Goal: Task Accomplishment & Management: Use online tool/utility

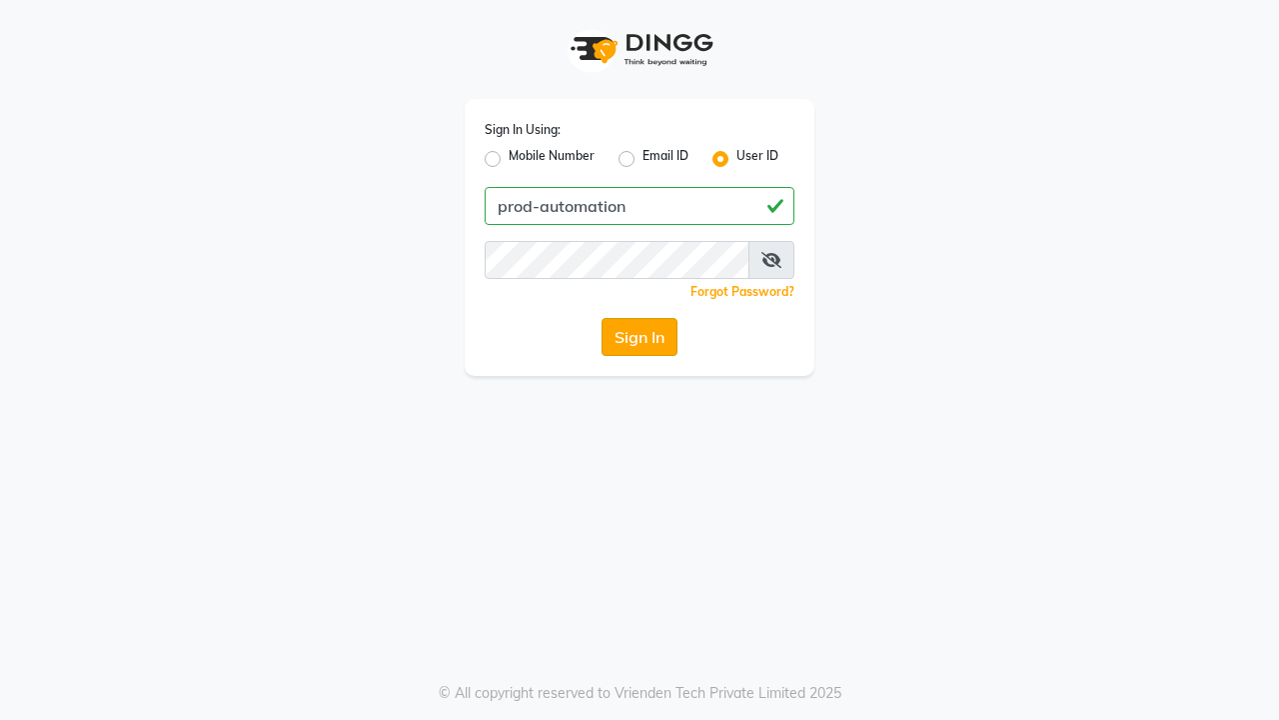
click at [640, 337] on button "Sign In" at bounding box center [640, 337] width 76 height 38
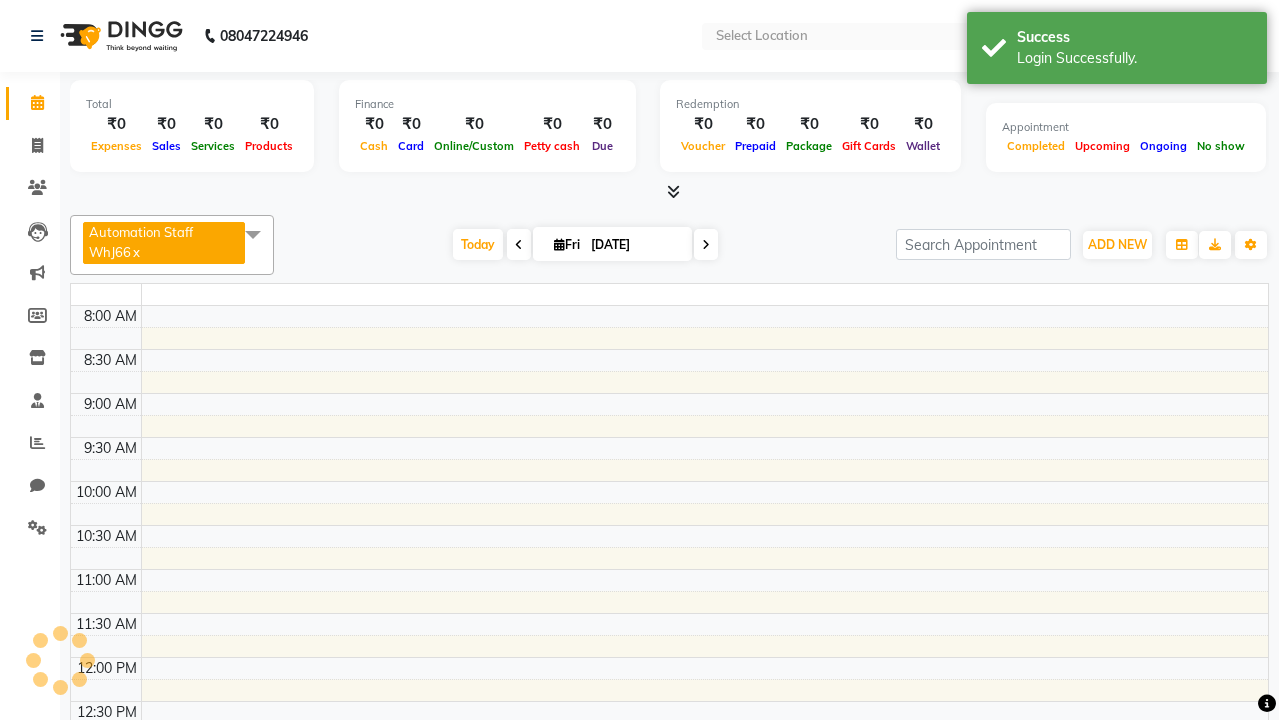
select select "en"
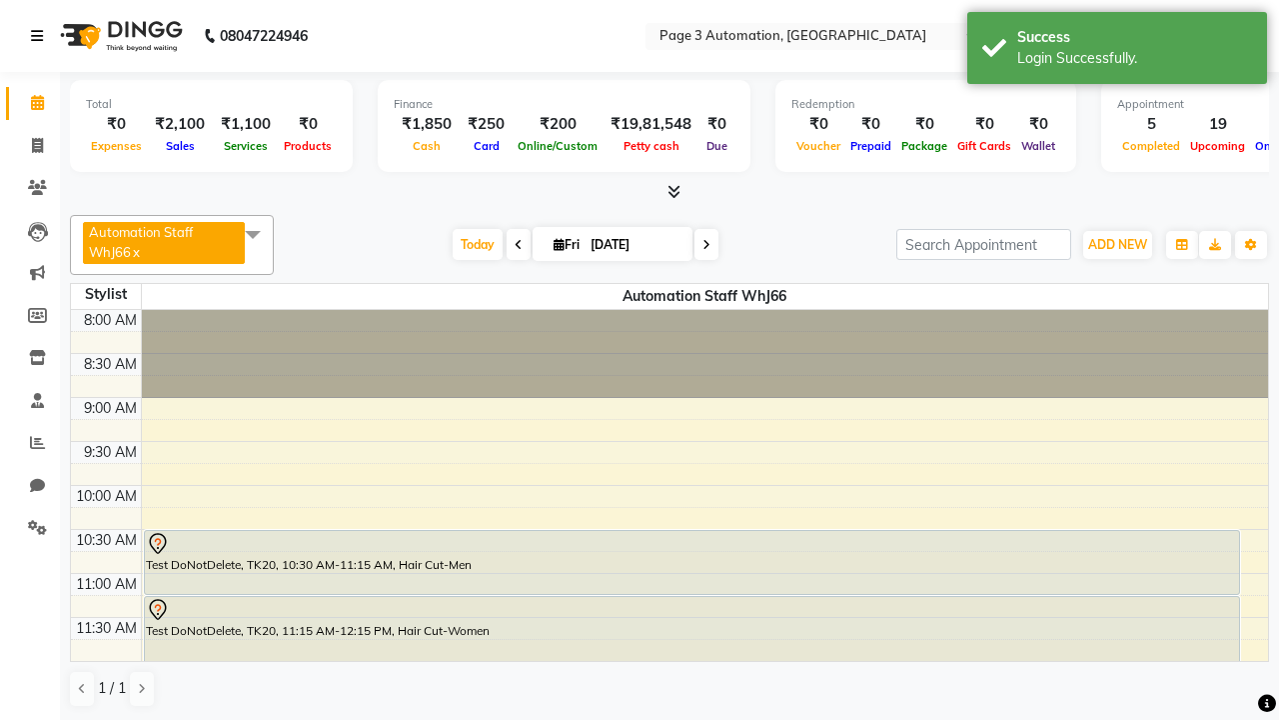
click at [41, 36] on icon at bounding box center [37, 36] width 12 height 14
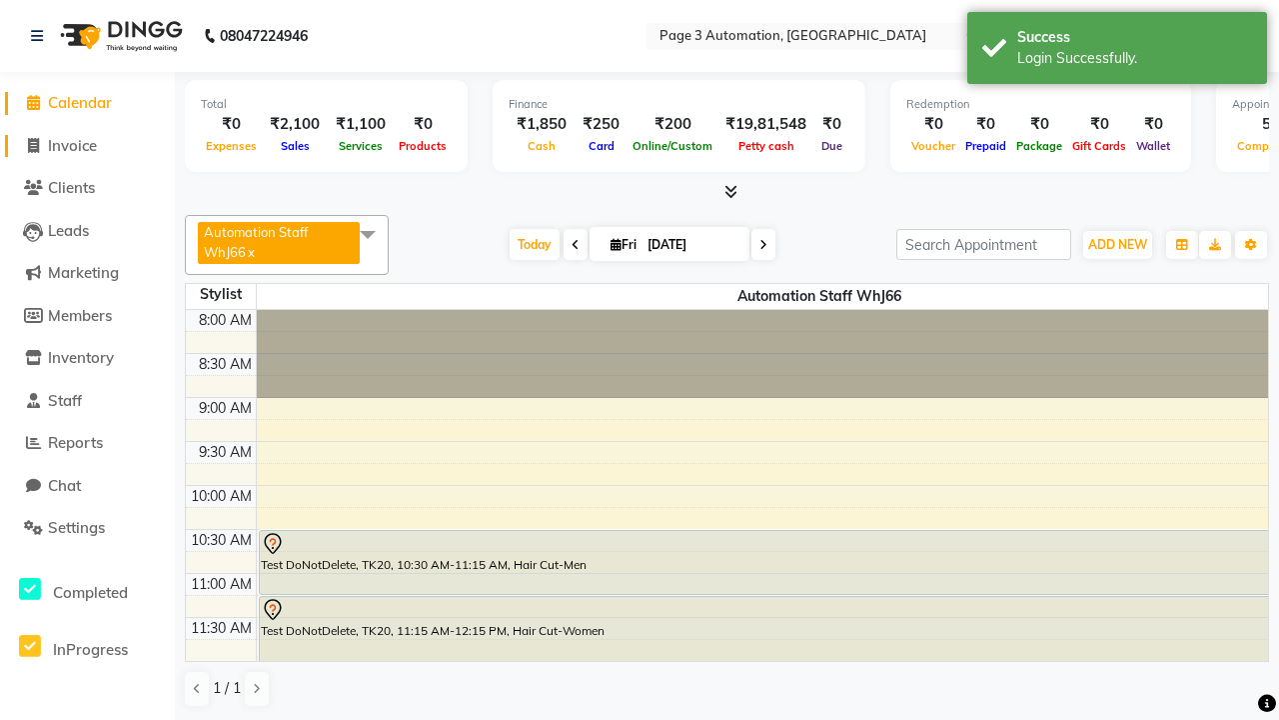
click at [87, 145] on span "Invoice" at bounding box center [72, 145] width 49 height 19
select select "2774"
select select "service"
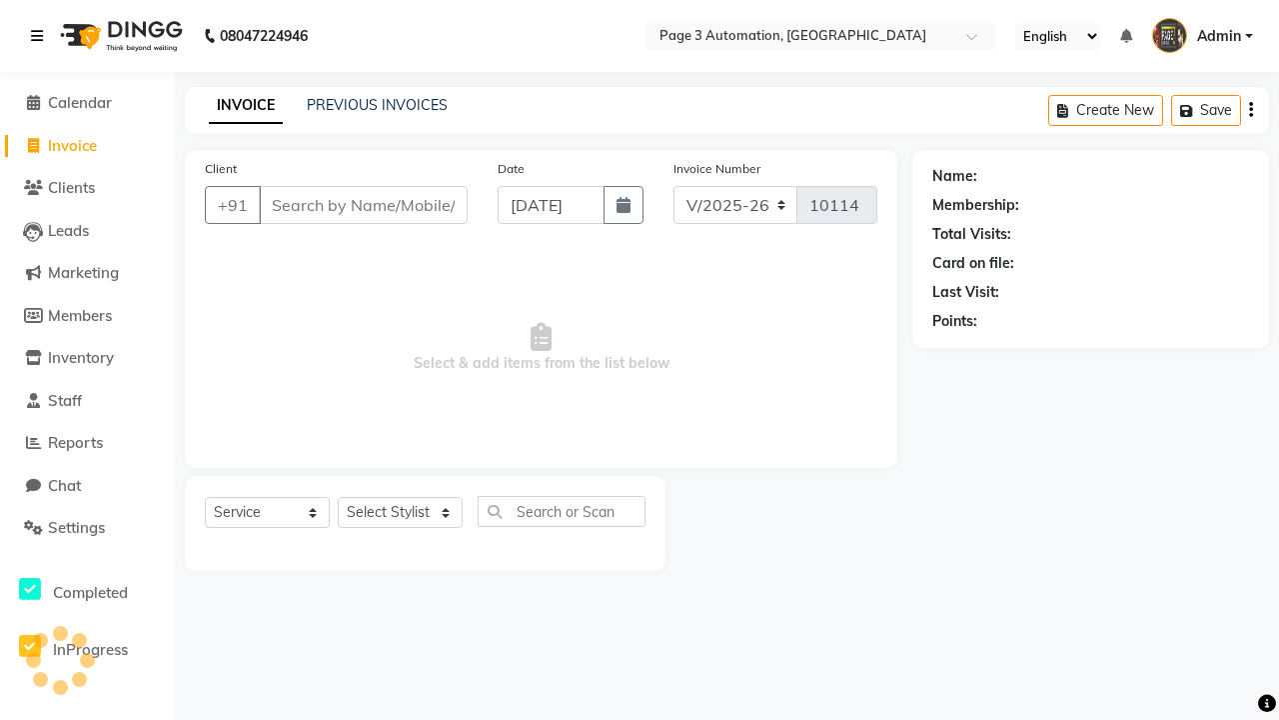
click at [41, 36] on icon at bounding box center [37, 36] width 12 height 14
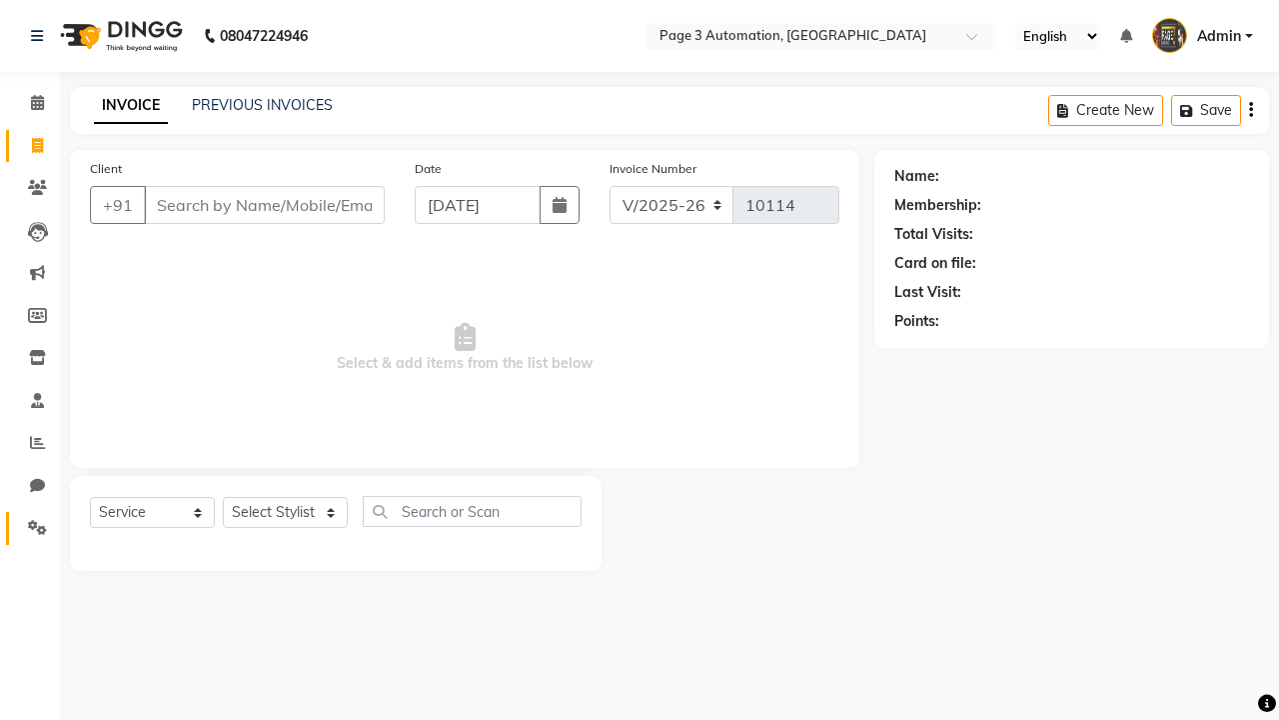
click at [30, 528] on icon at bounding box center [37, 527] width 19 height 15
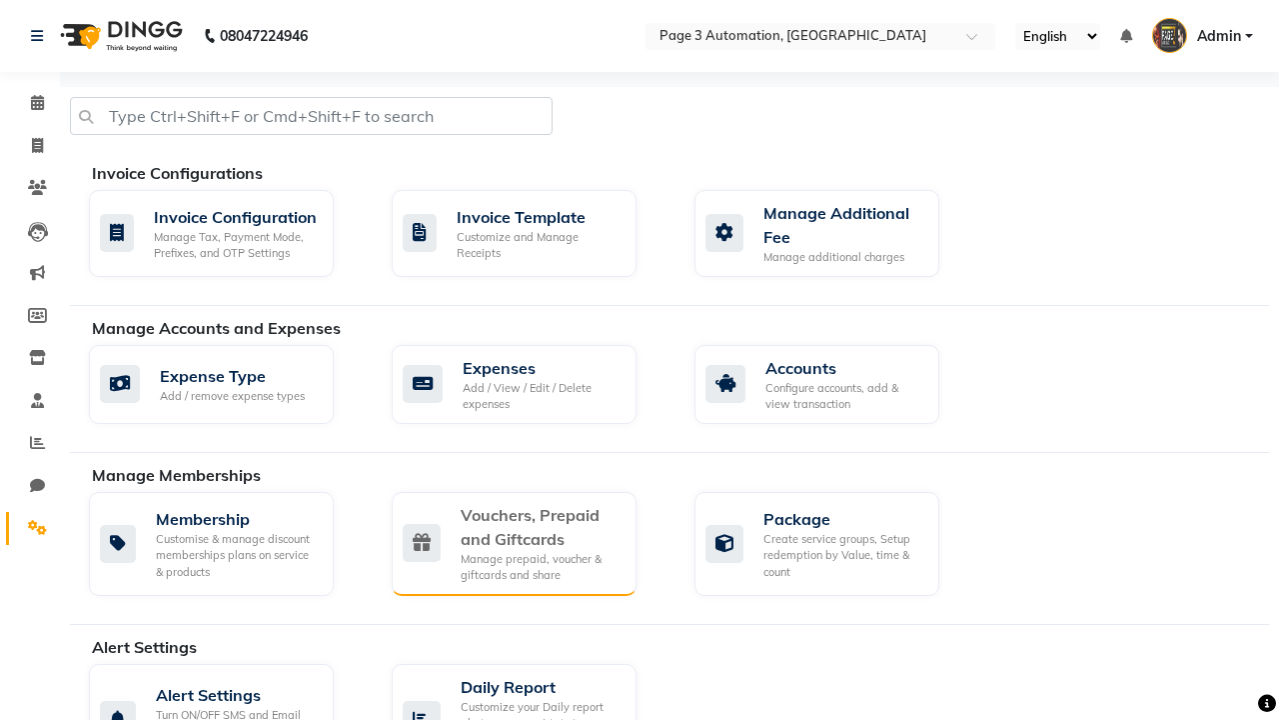
click at [540, 526] on div "Vouchers, Prepaid and Giftcards" at bounding box center [541, 527] width 160 height 48
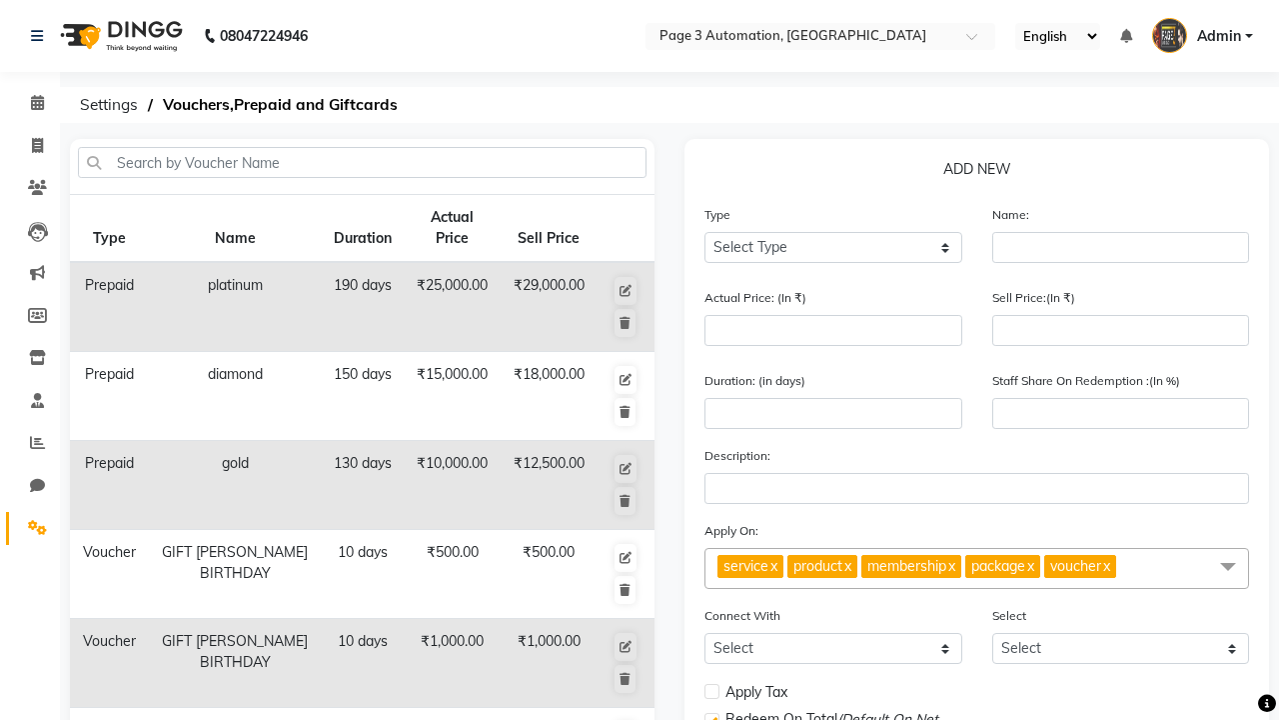
select select "G"
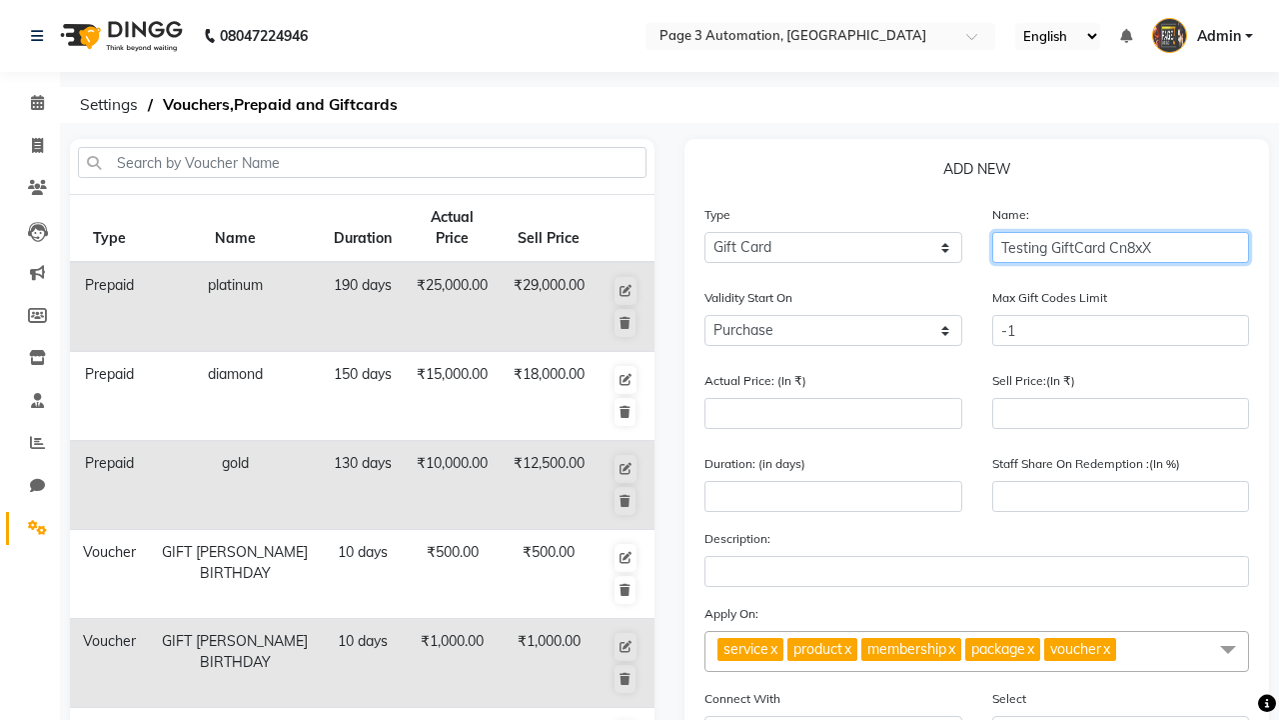
type input "Testing GiftCard Cn8xX"
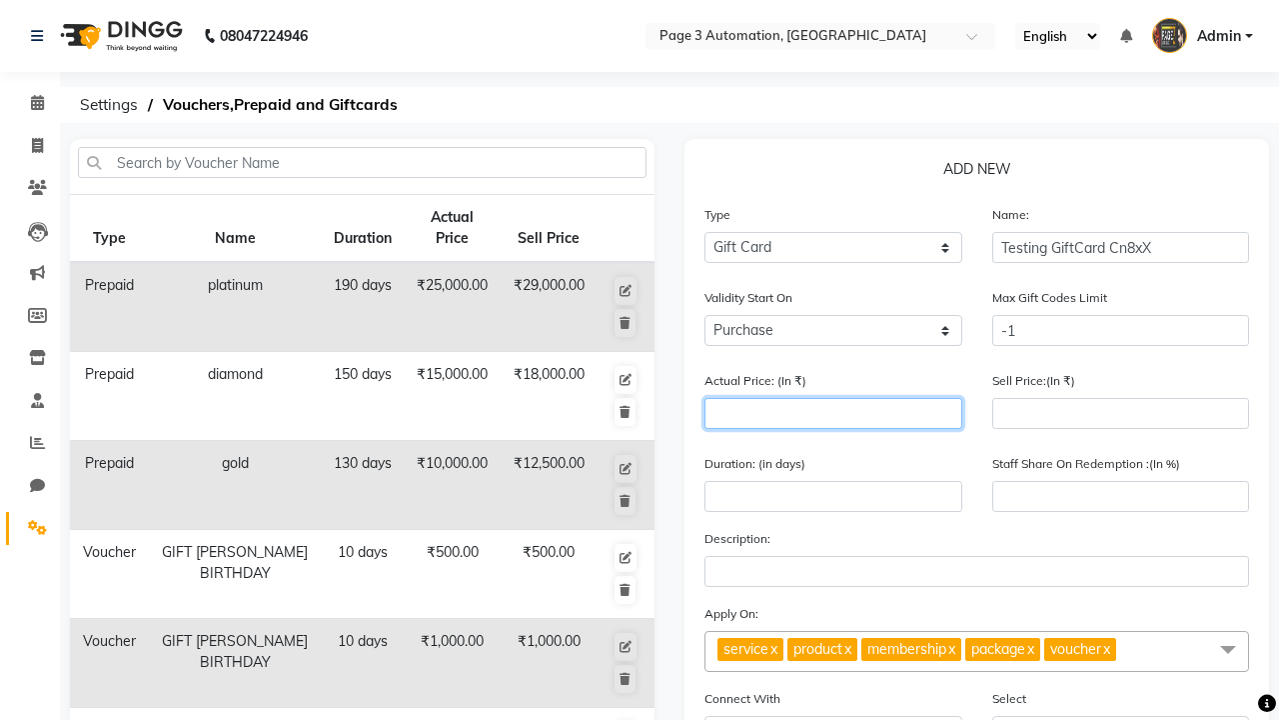
type input "1000"
type input "0"
type input "1000"
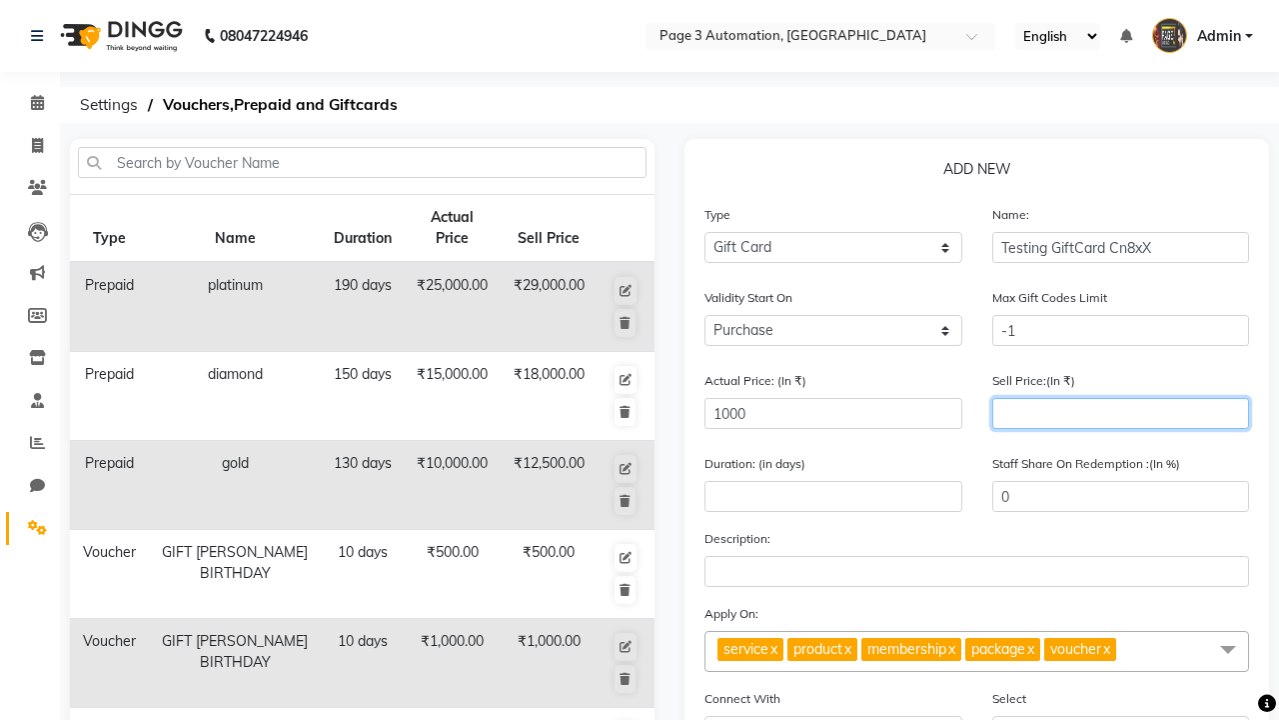
type input "900"
type input "90"
type input "900"
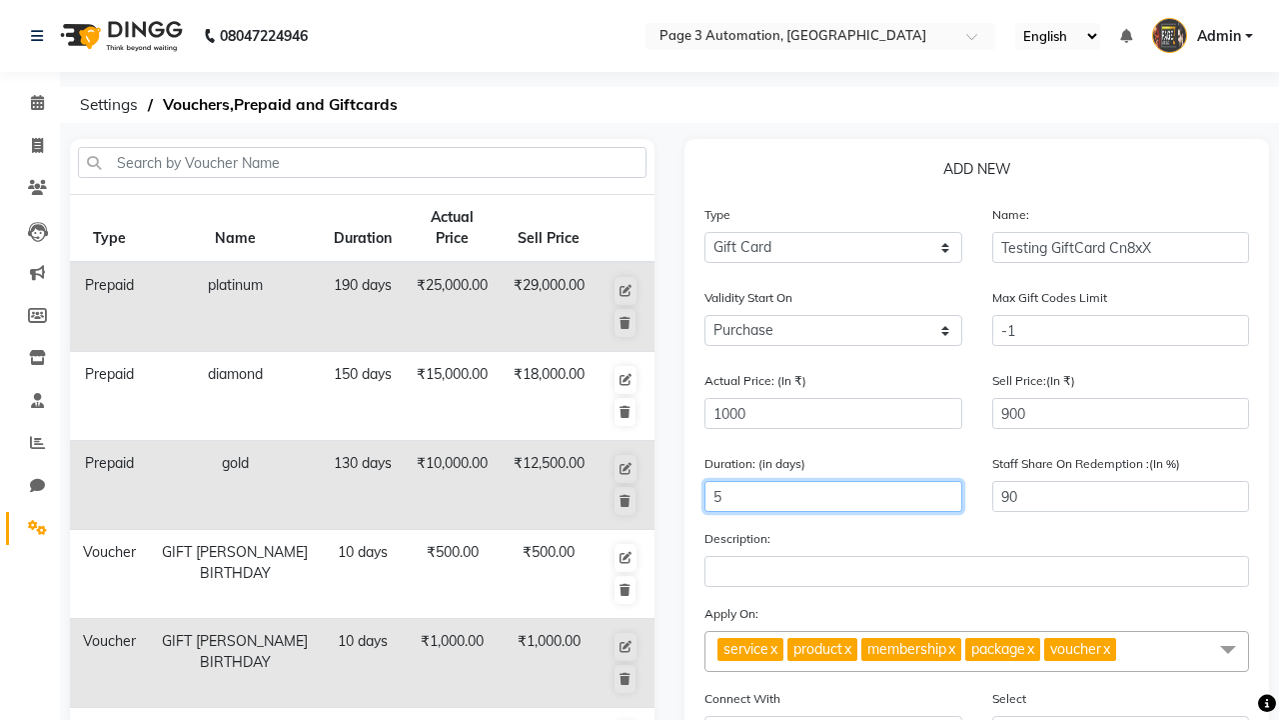
scroll to position [522, 0]
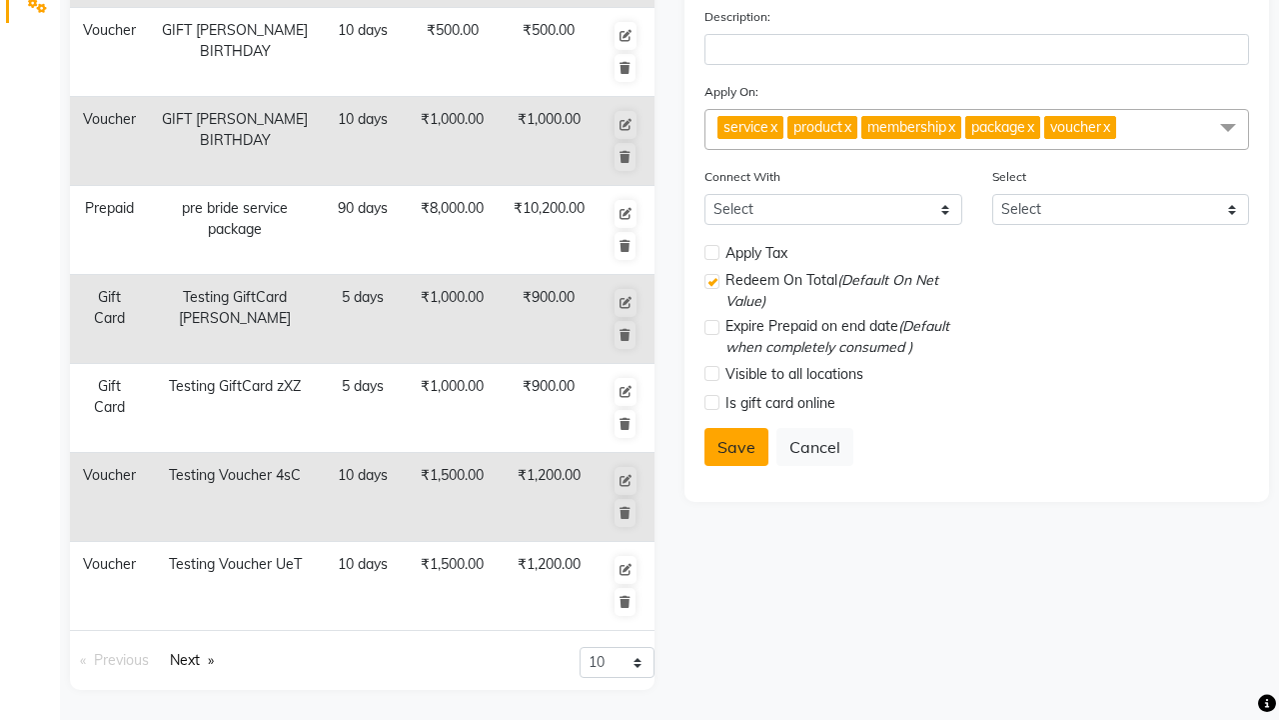
type input "5"
click at [737, 447] on button "Save" at bounding box center [737, 447] width 64 height 38
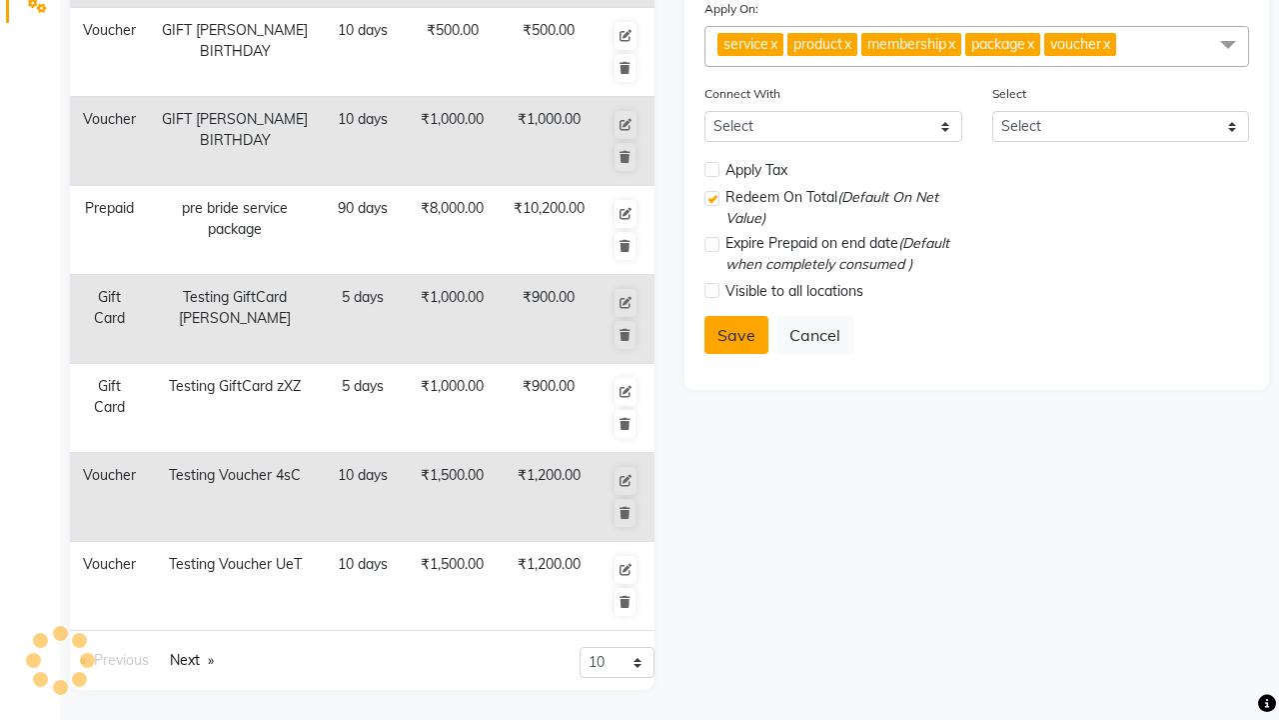
select select
checkbox input "false"
checkbox input "true"
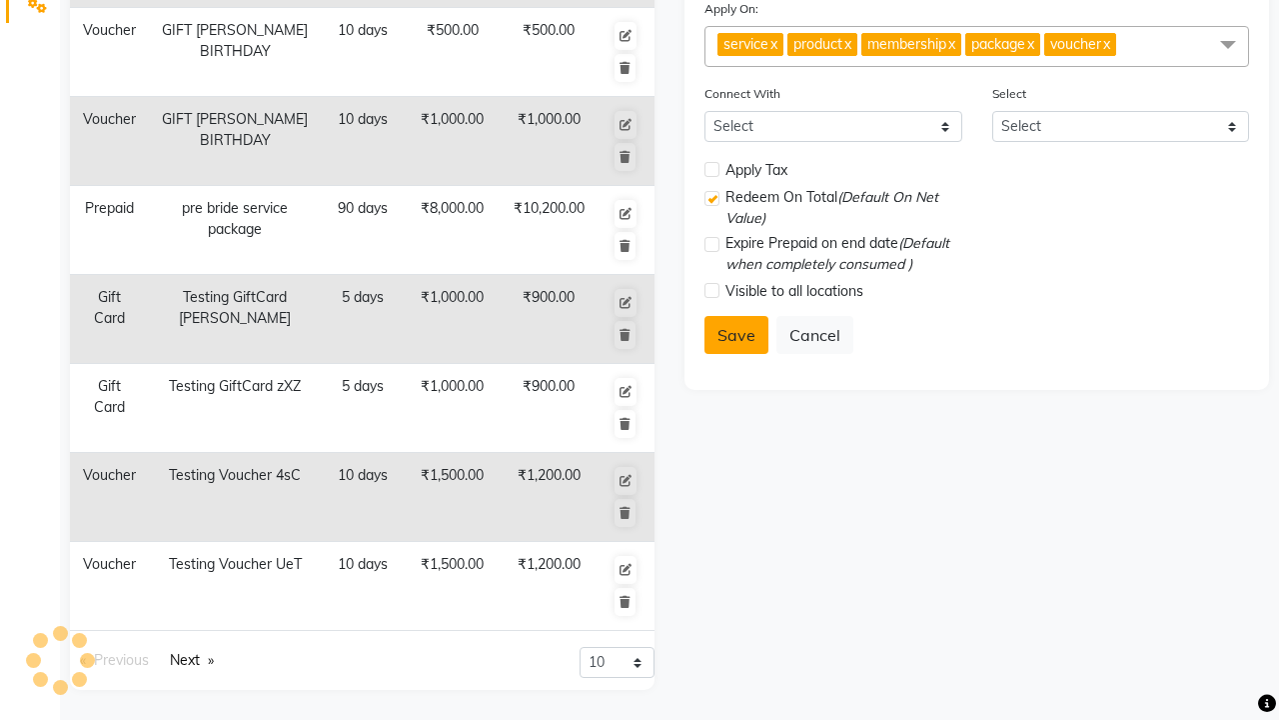
checkbox input "false"
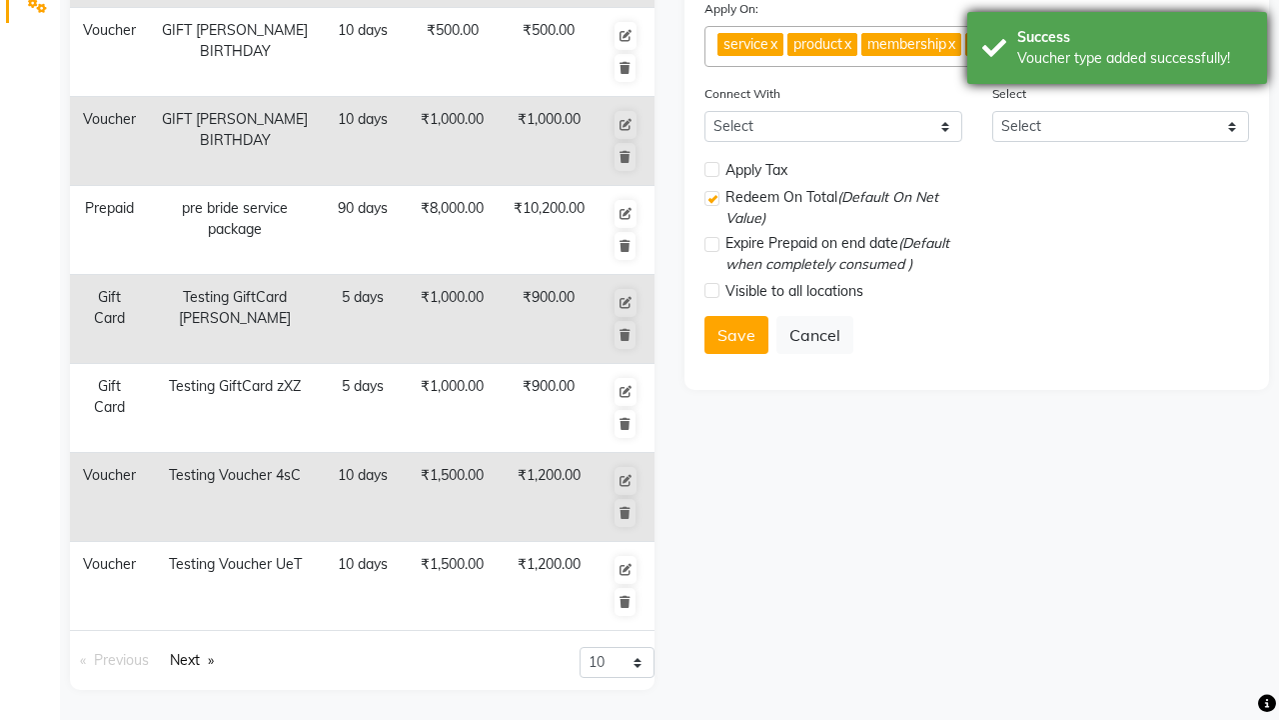
click at [1117, 51] on div "Voucher type added successfully!" at bounding box center [1134, 58] width 235 height 21
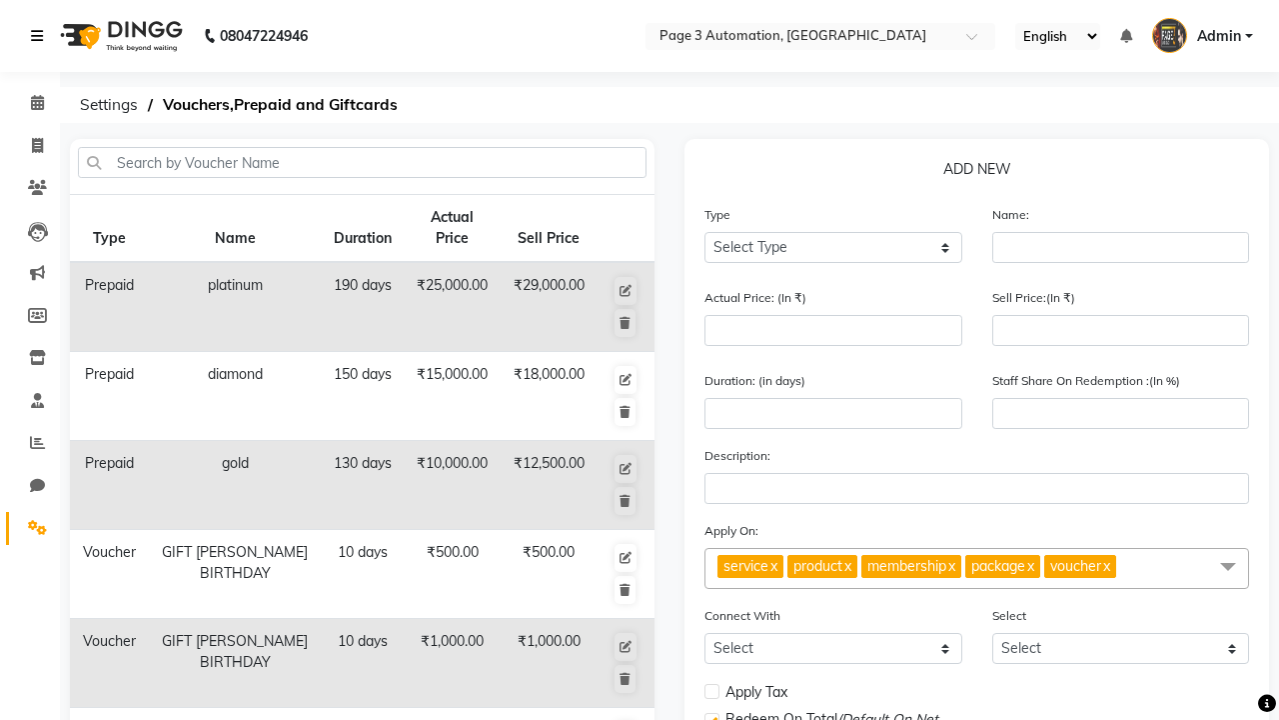
click at [41, 36] on icon at bounding box center [37, 36] width 12 height 14
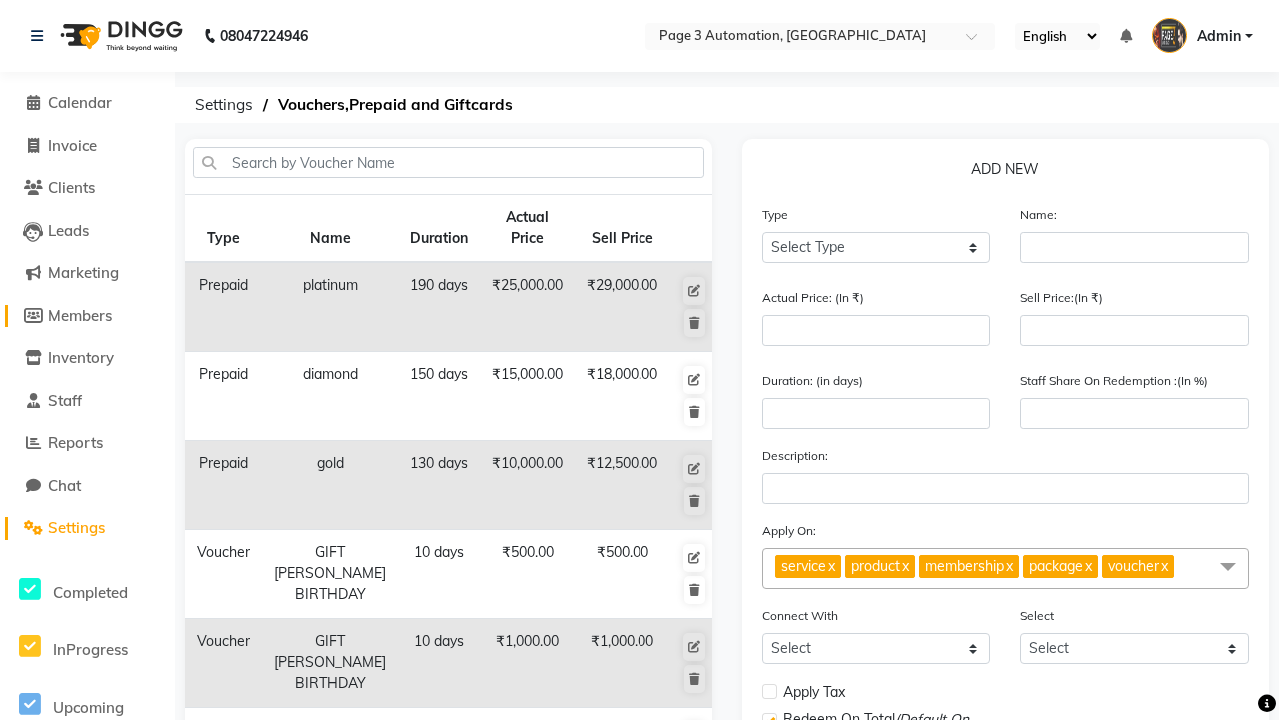
click at [87, 315] on span "Members" at bounding box center [80, 315] width 64 height 19
select select
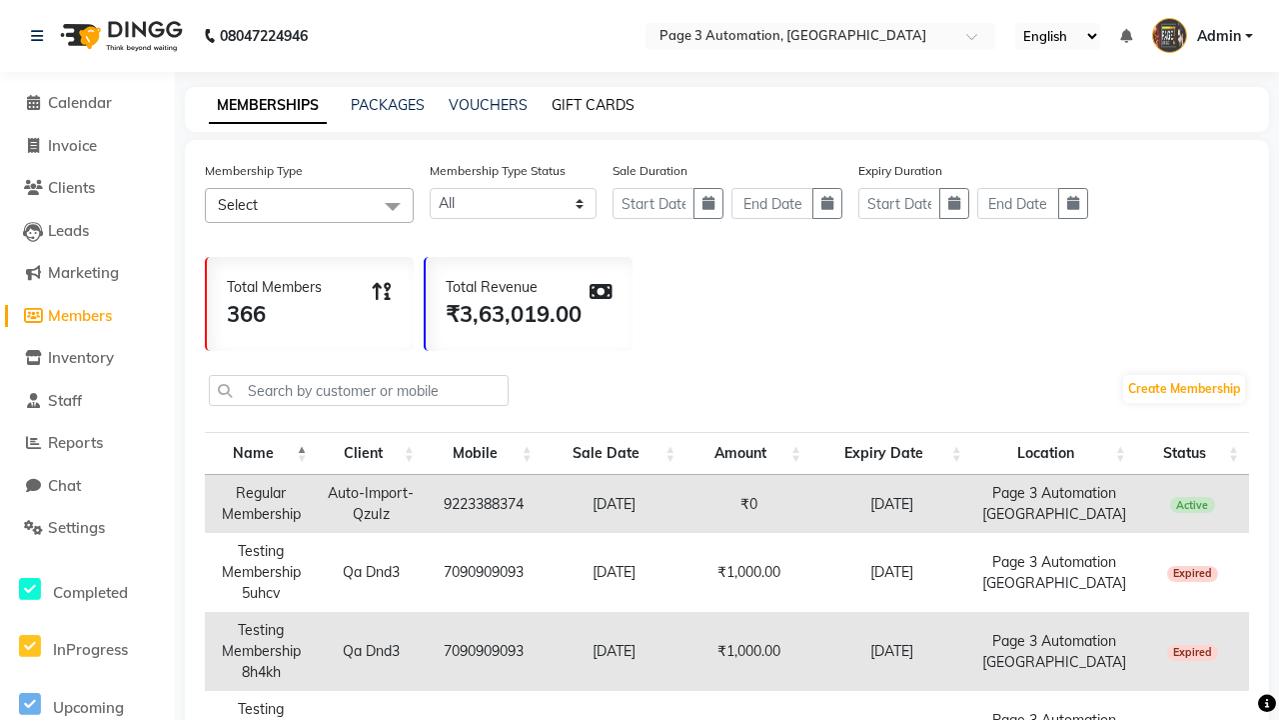
click at [593, 105] on link "GIFT CARDS" at bounding box center [593, 105] width 83 height 18
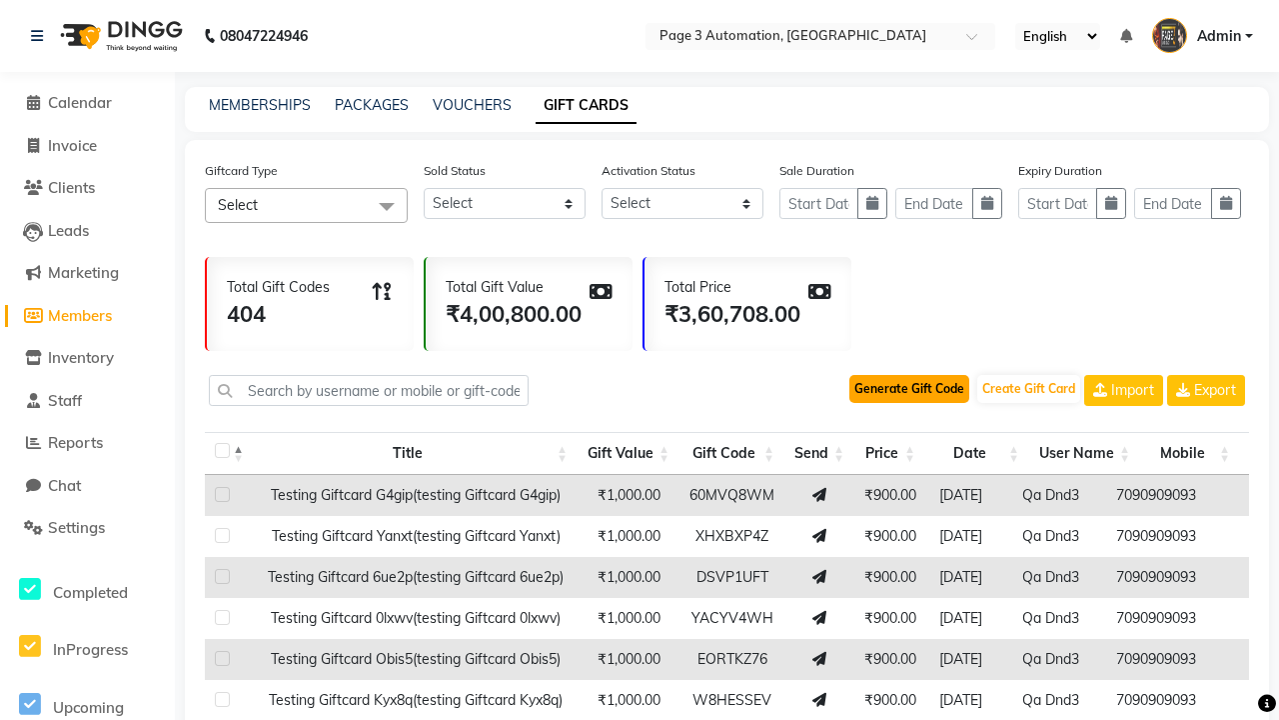
click at [910, 389] on button "Generate Gift Code" at bounding box center [910, 389] width 120 height 28
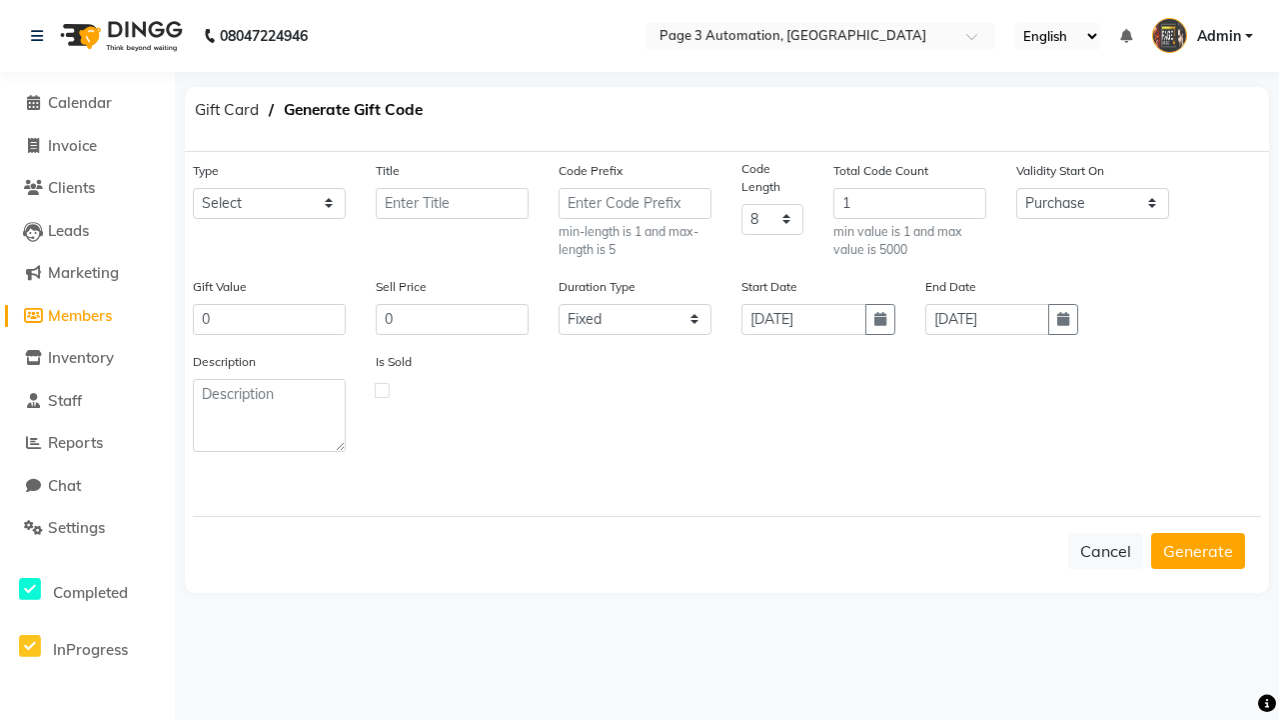
select select "25212"
type input "Testing GiftCard Cn8xX"
type input "1000"
type input "900"
select select "flexible"
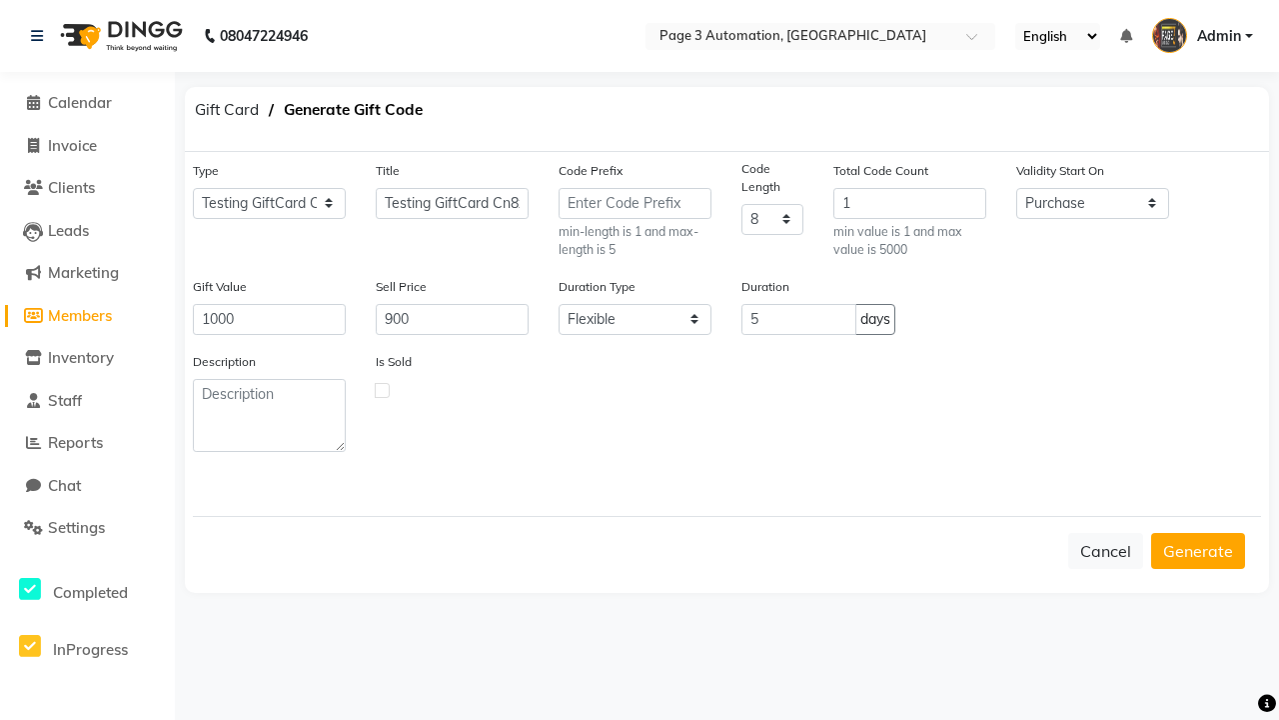
click at [382, 389] on label at bounding box center [382, 390] width 15 height 15
click at [382, 389] on input "checkbox" at bounding box center [382, 389] width 13 height 13
checkbox input "true"
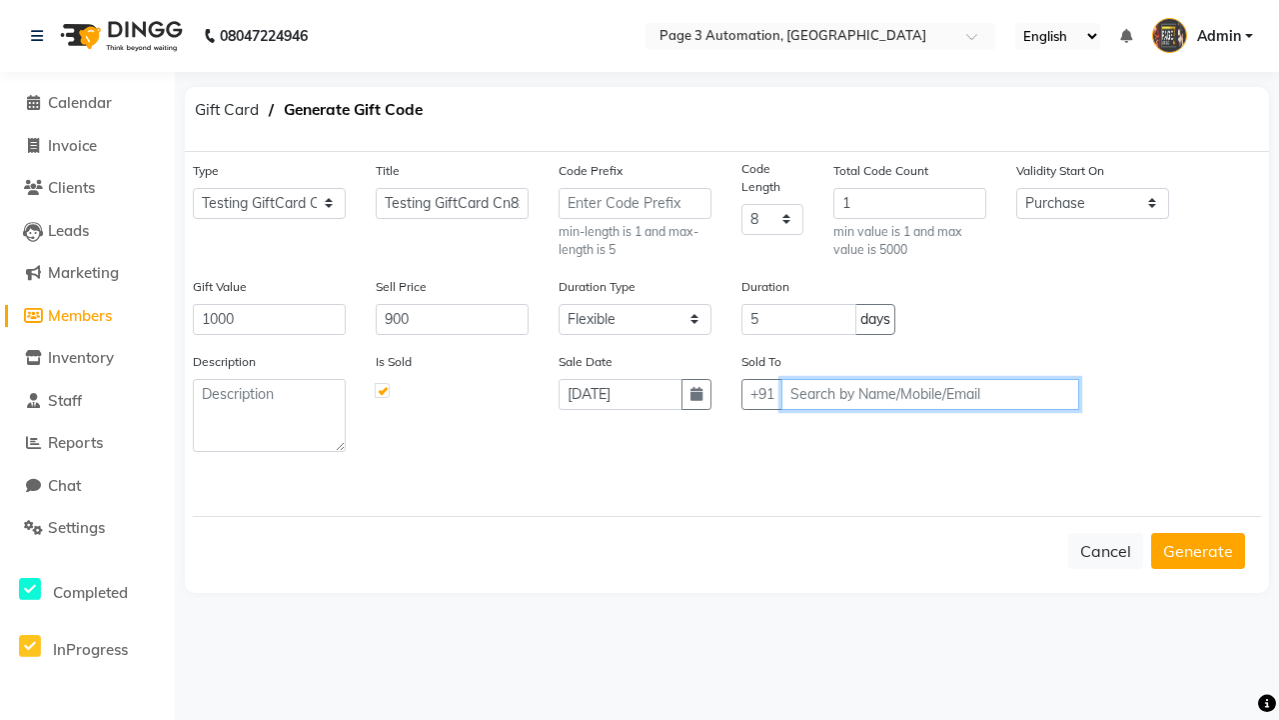
type input "7090909093"
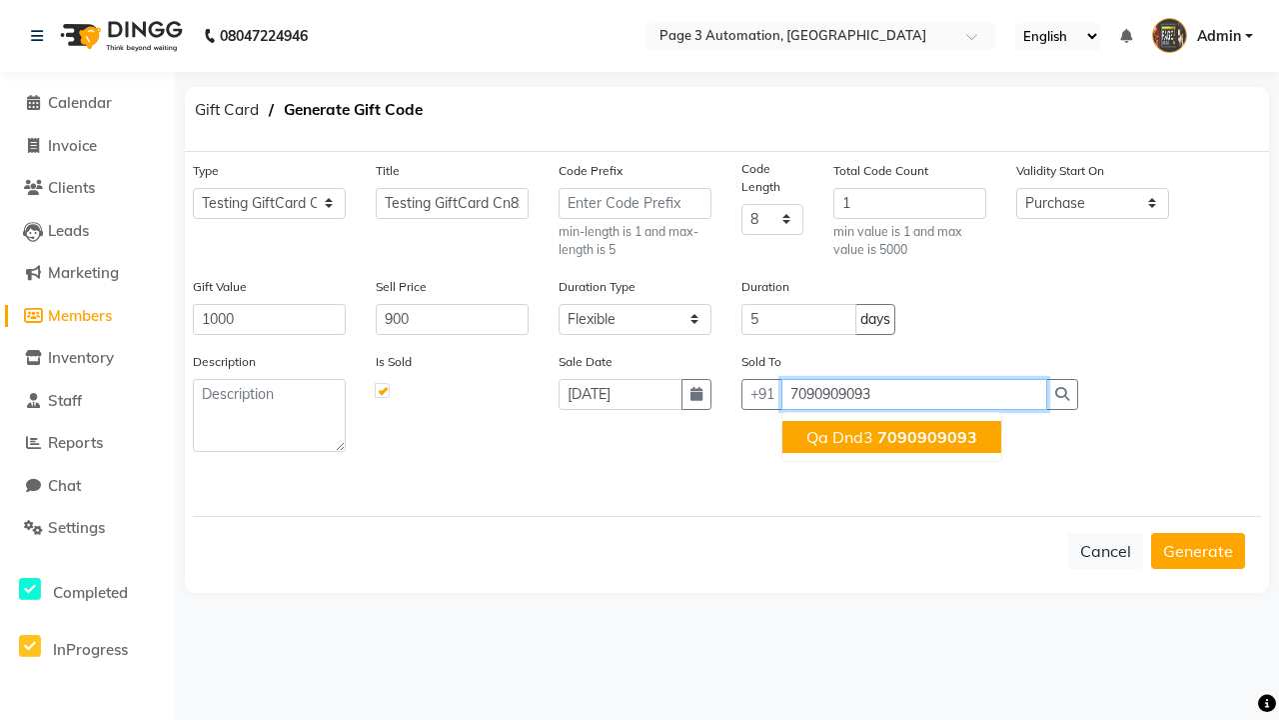
click at [892, 436] on span "7090909093" at bounding box center [928, 437] width 100 height 20
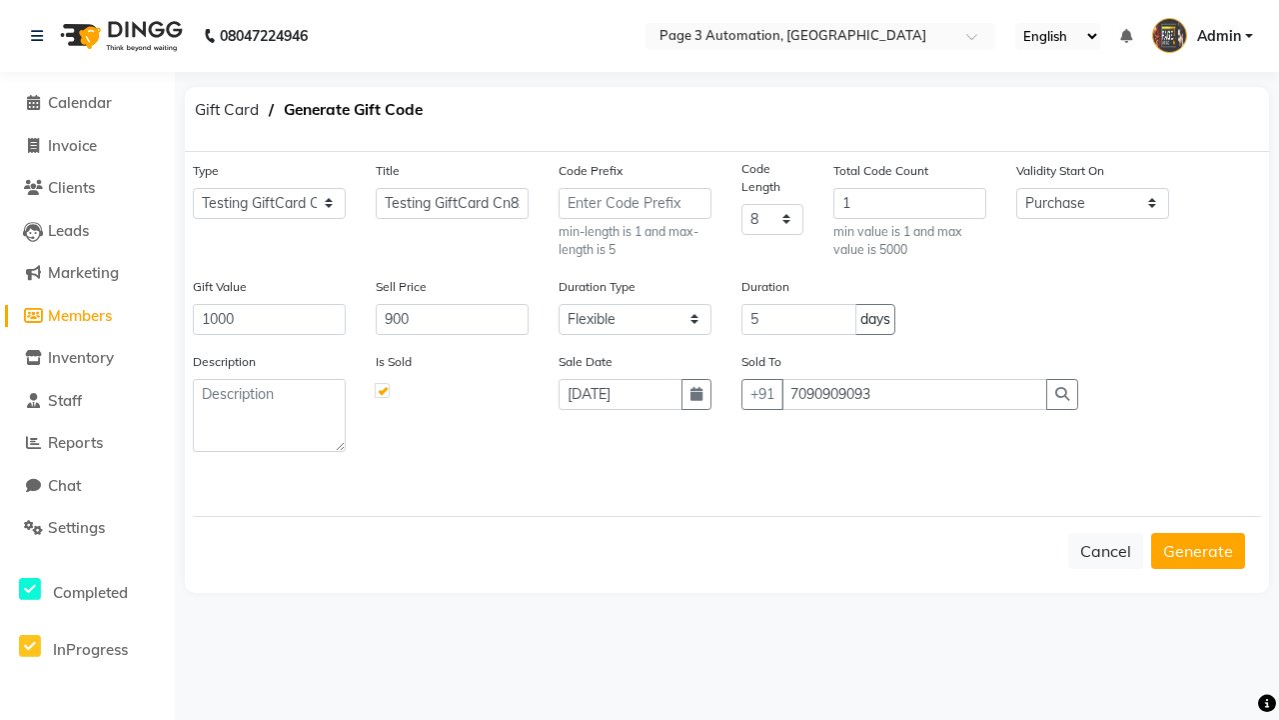
click at [1198, 550] on button "Generate" at bounding box center [1198, 551] width 94 height 36
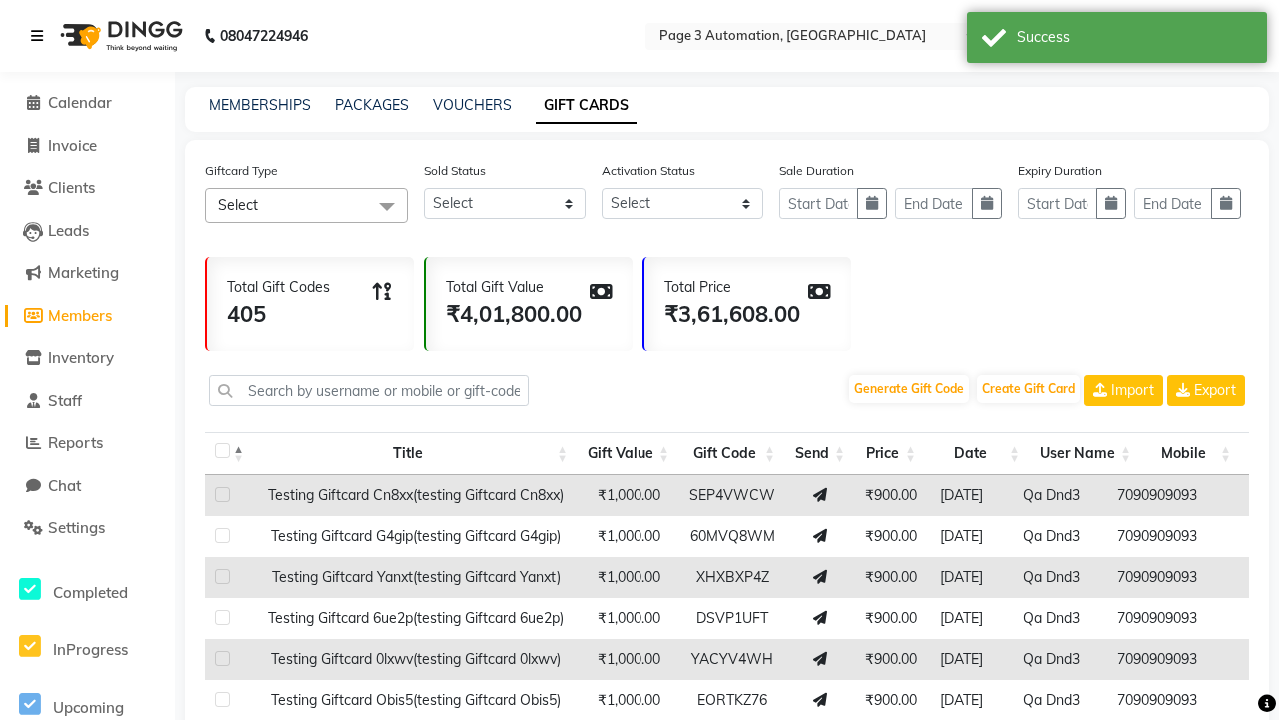
click at [41, 36] on icon at bounding box center [37, 36] width 12 height 14
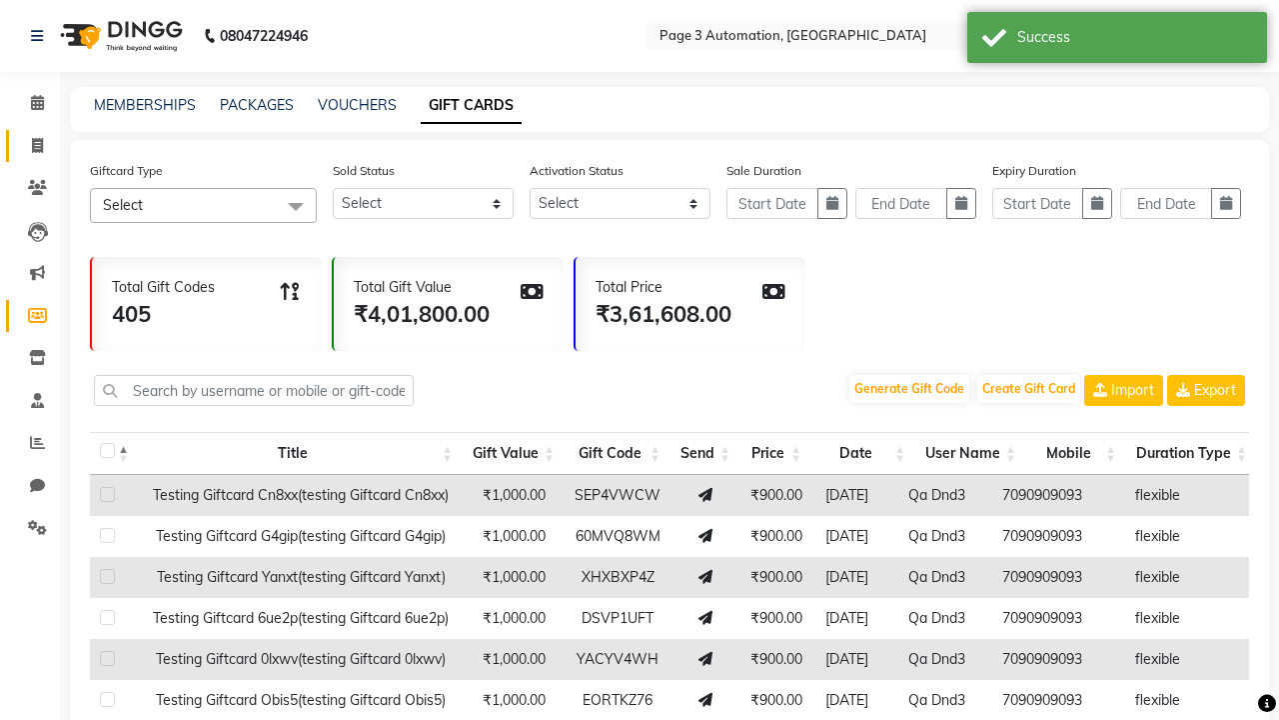
click at [30, 145] on span at bounding box center [37, 146] width 35 height 23
select select "service"
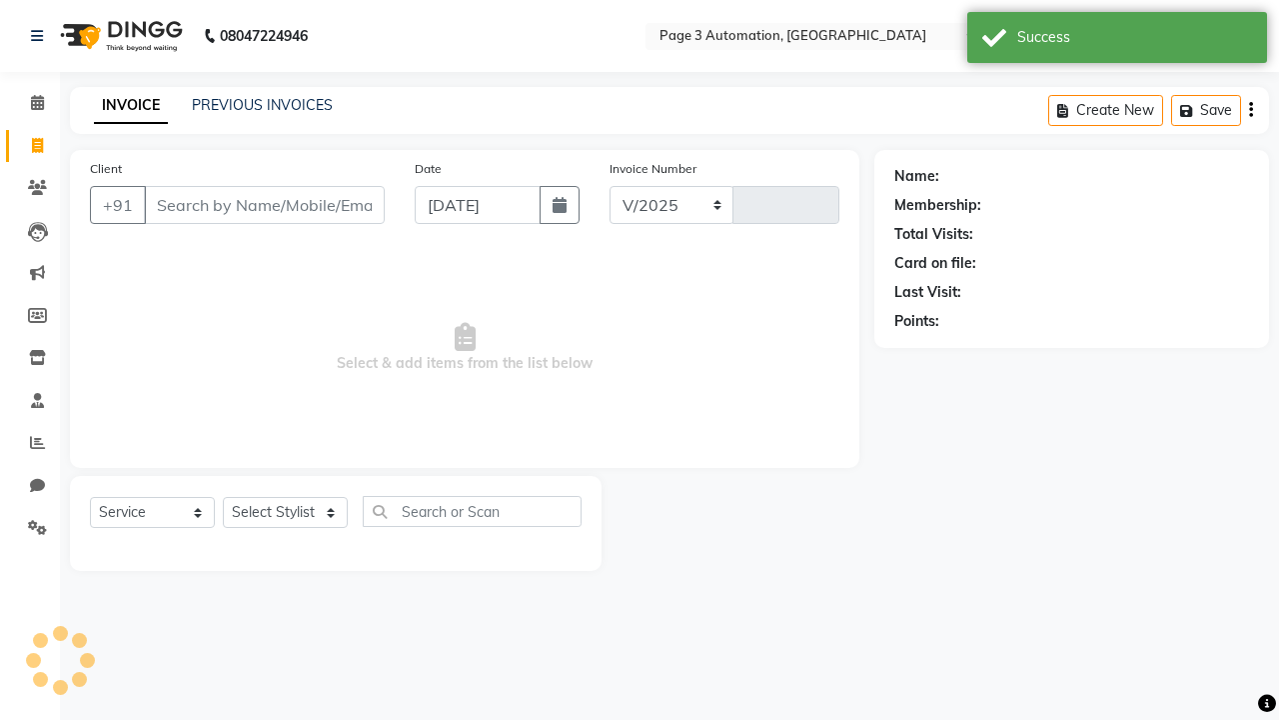
select select "2774"
type input "10114"
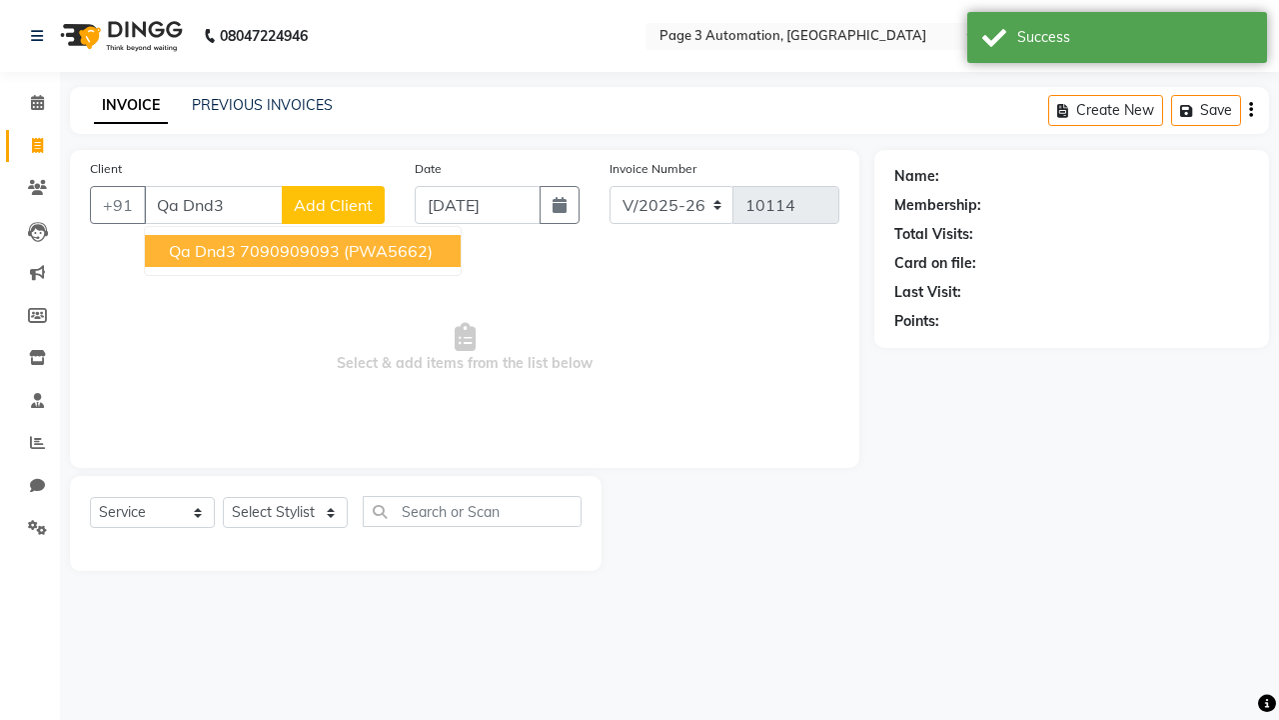
click at [305, 251] on ngb-highlight "7090909093" at bounding box center [290, 251] width 100 height 20
type input "7090909093"
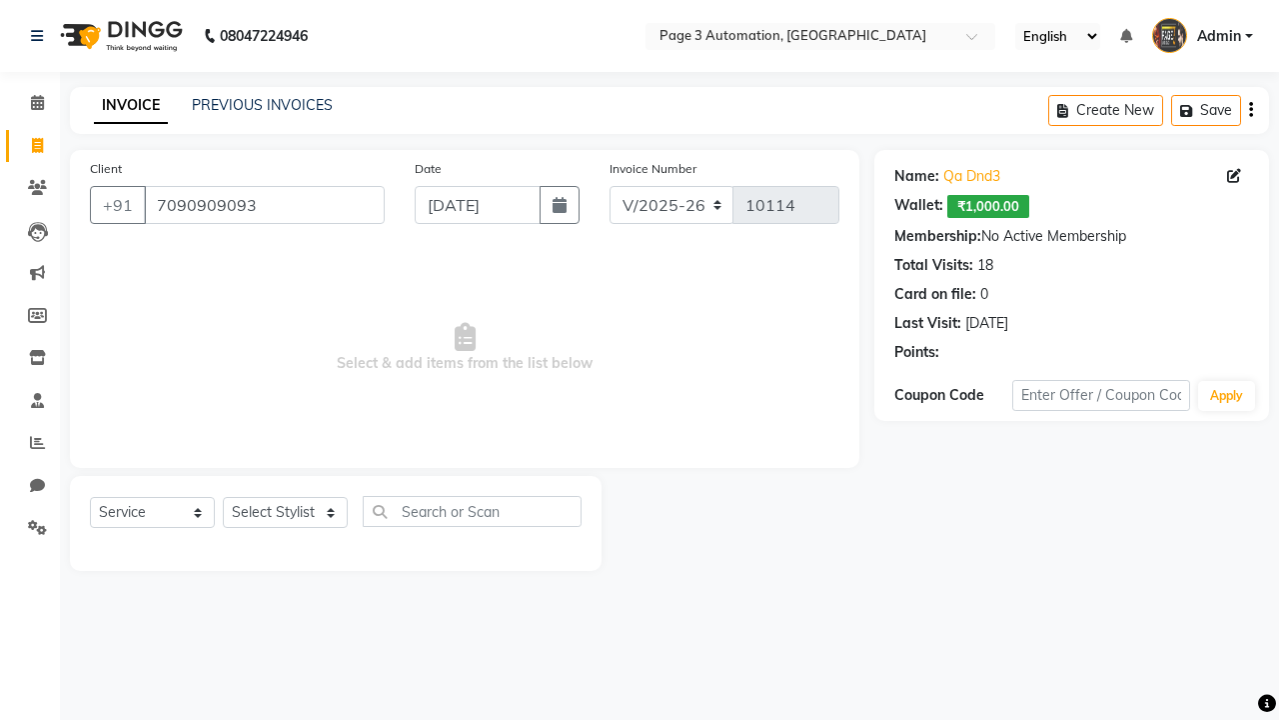
select select "71572"
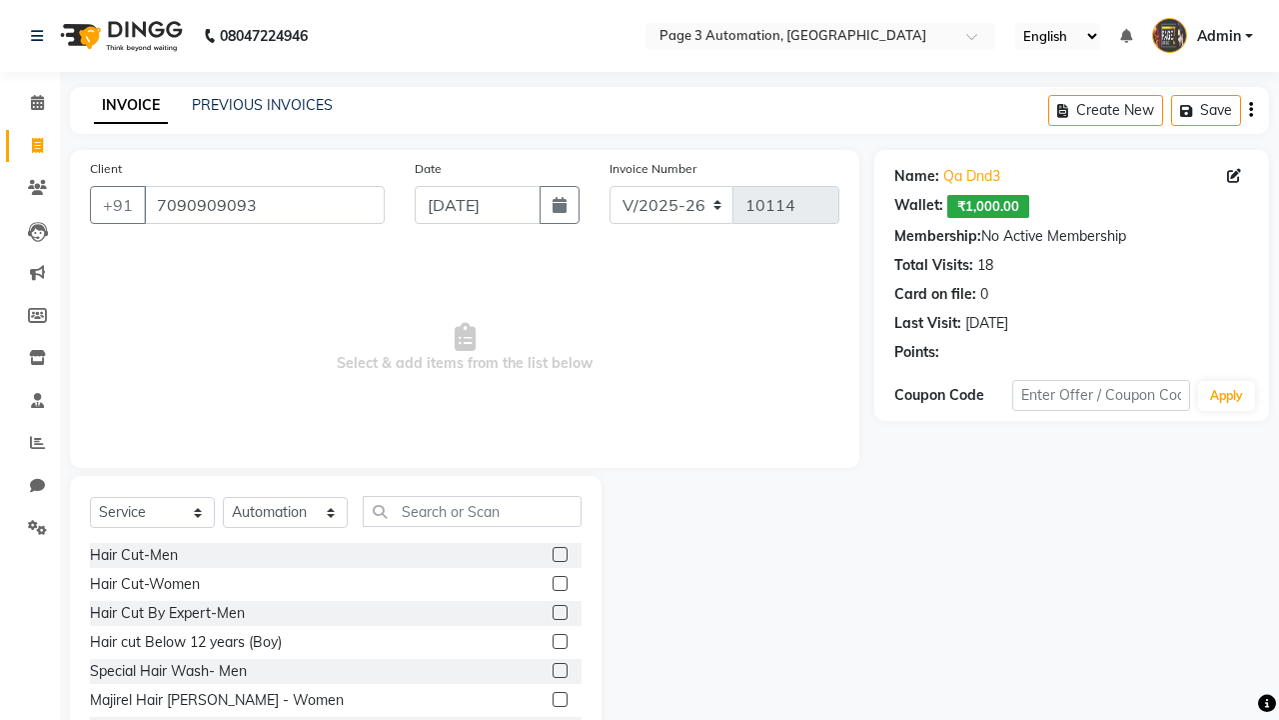
click at [559, 671] on label at bounding box center [560, 670] width 15 height 15
click at [559, 671] on input "checkbox" at bounding box center [559, 671] width 13 height 13
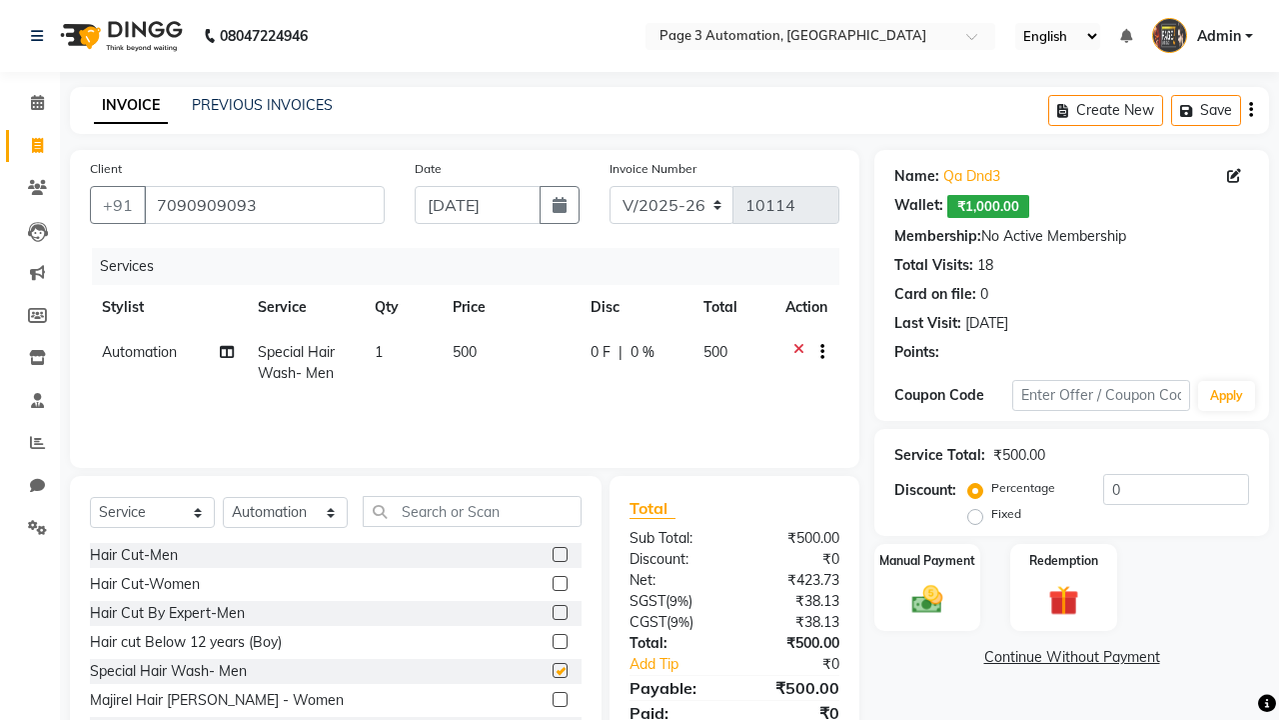
checkbox input "false"
click at [1063, 560] on label "Redemption" at bounding box center [1063, 559] width 72 height 19
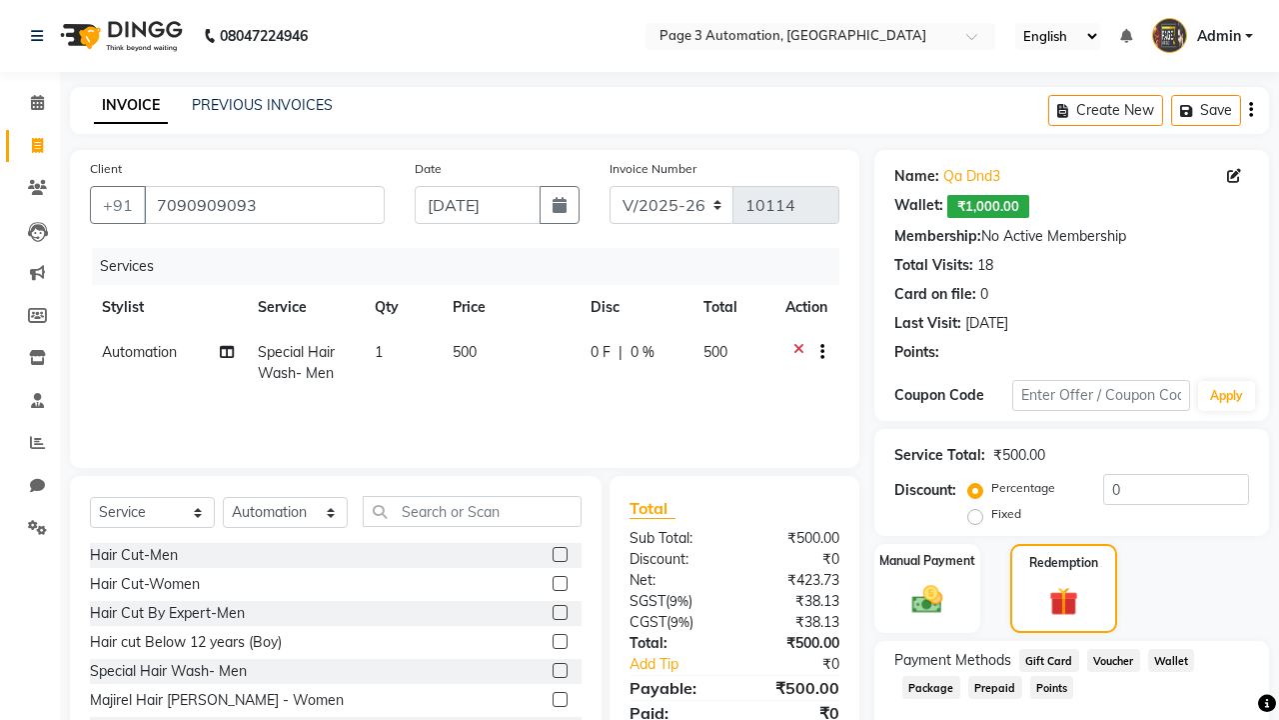
click at [1048, 660] on span "Gift Card" at bounding box center [1049, 660] width 60 height 23
click at [1202, 36] on span "Admin" at bounding box center [1219, 36] width 44 height 21
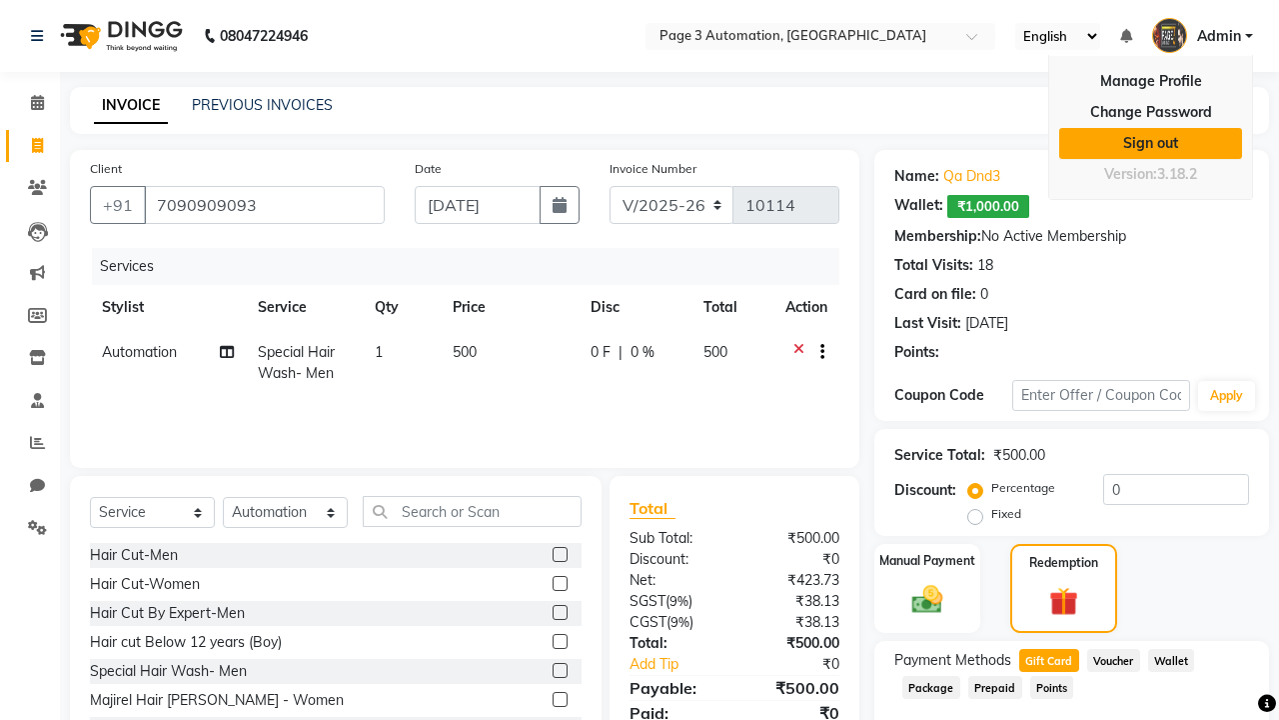
click at [1150, 143] on link "Sign out" at bounding box center [1150, 143] width 183 height 31
